Goal: Find specific page/section: Find specific page/section

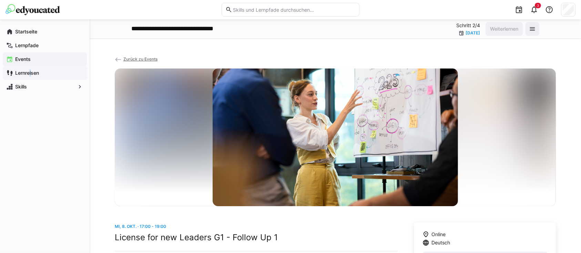
click at [0, 0] on app-navigation-label "Lernreisen" at bounding box center [0, 0] width 0 height 0
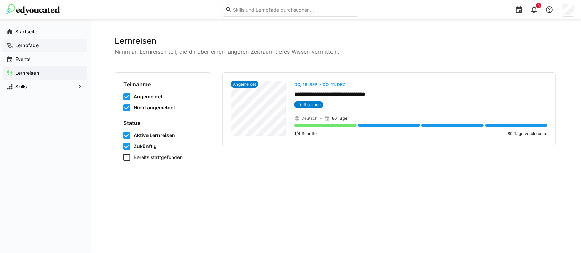
click at [0, 0] on app-navigation-label "Lernpfade" at bounding box center [0, 0] width 0 height 0
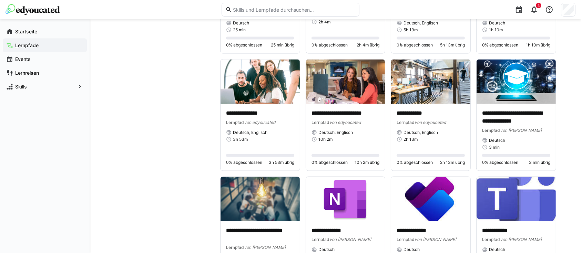
scroll to position [1065, 0]
